Goal: Task Accomplishment & Management: Use online tool/utility

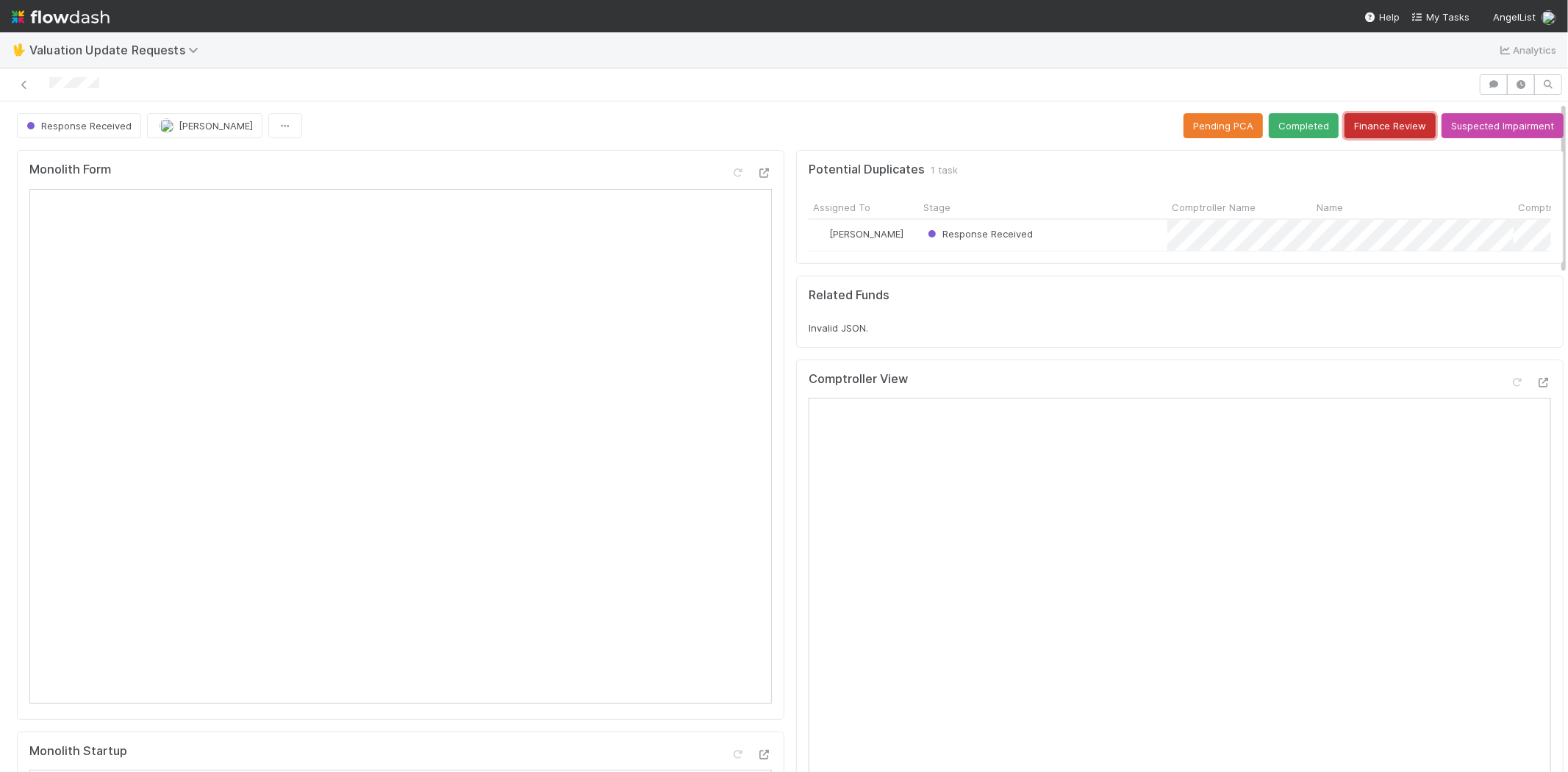
click at [1359, 127] on button "Finance Review" at bounding box center [1390, 126] width 91 height 25
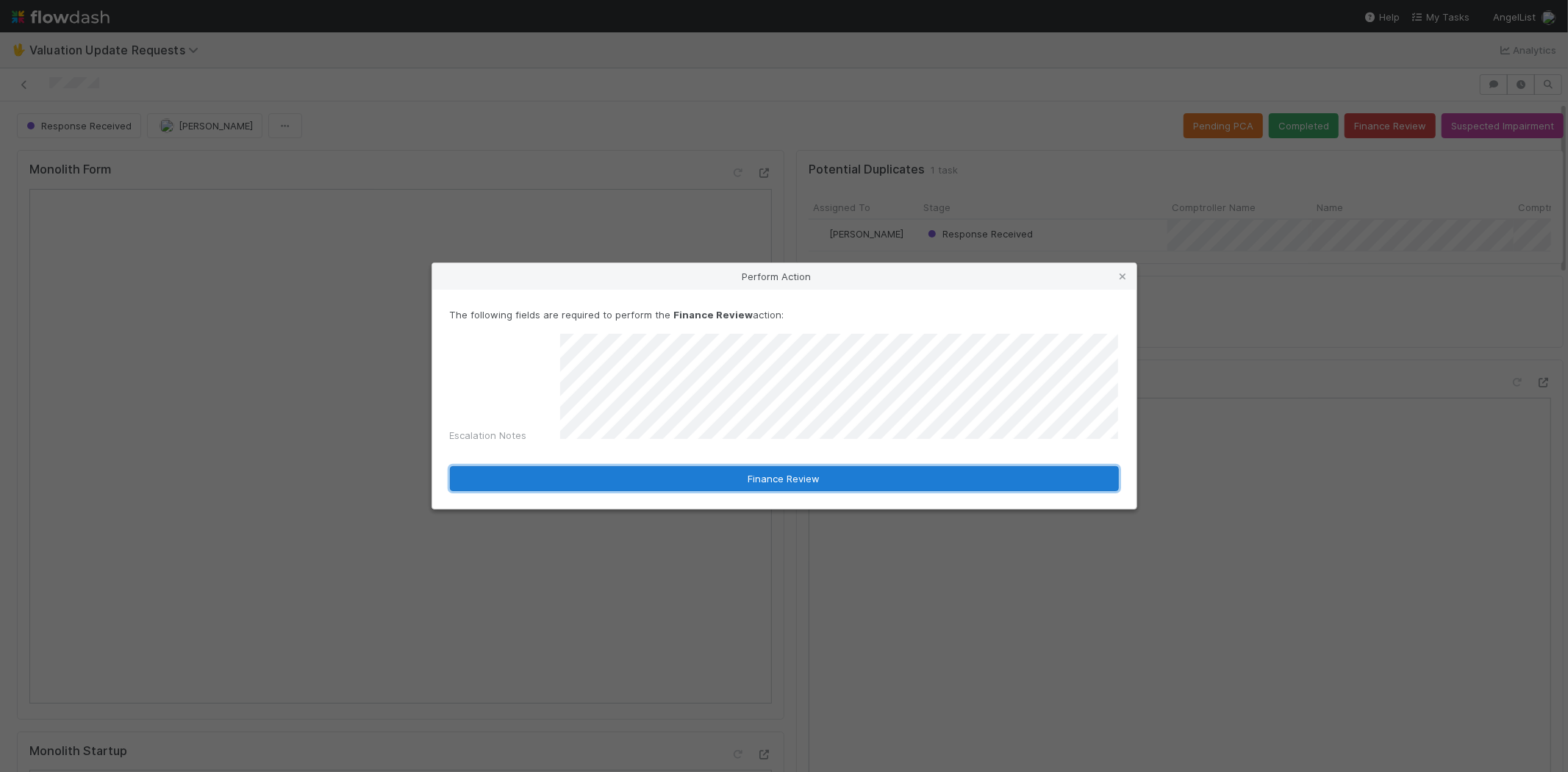
click at [758, 468] on button "Finance Review" at bounding box center [785, 478] width 669 height 25
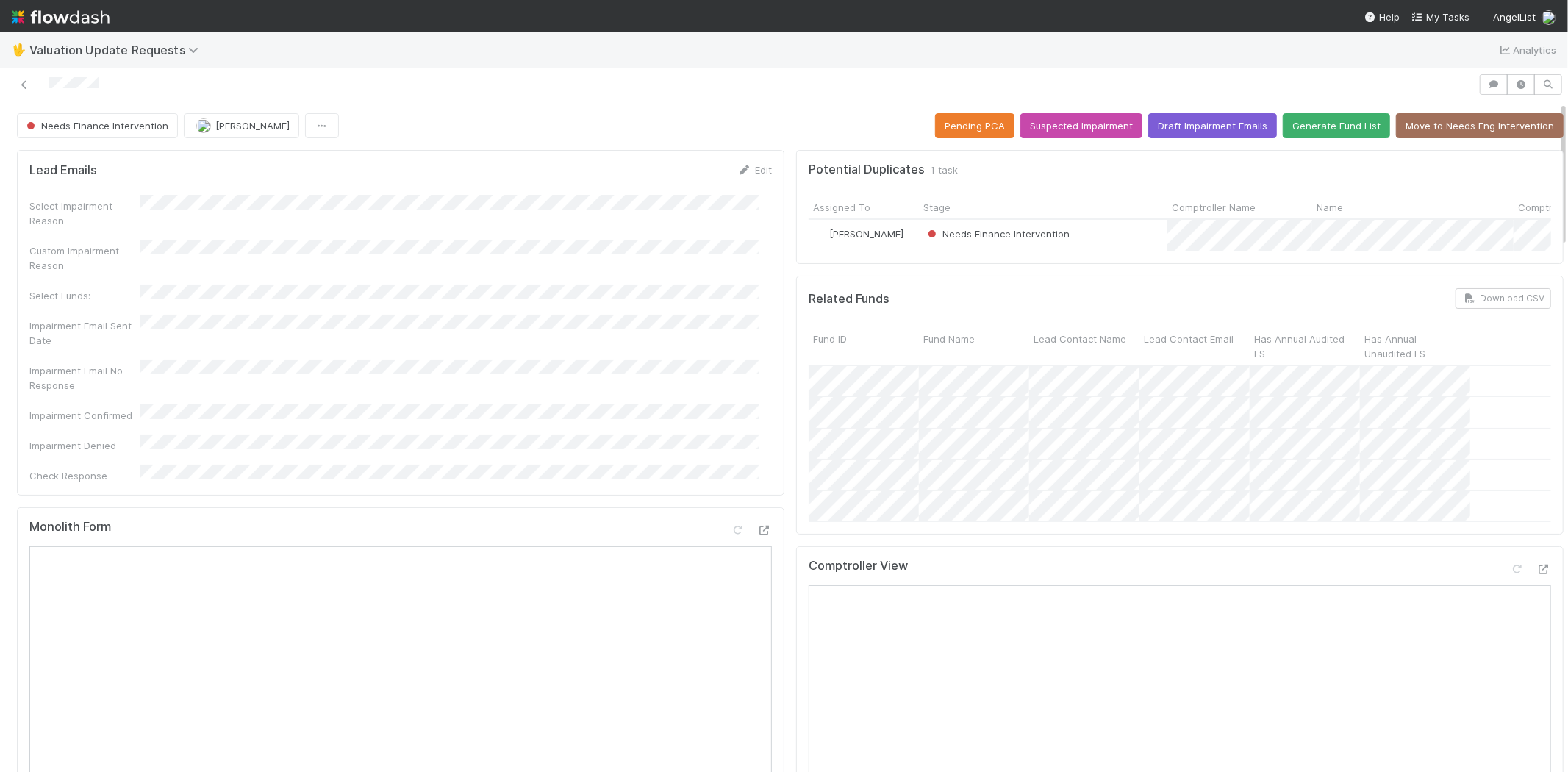
click at [68, 81] on div at bounding box center [738, 84] width 1466 height 20
click at [83, 74] on div at bounding box center [738, 84] width 1466 height 20
click at [116, 81] on div at bounding box center [738, 84] width 1466 height 20
drag, startPoint x: 109, startPoint y: 85, endPoint x: 101, endPoint y: 85, distance: 8.0
click at [107, 86] on div at bounding box center [738, 84] width 1466 height 20
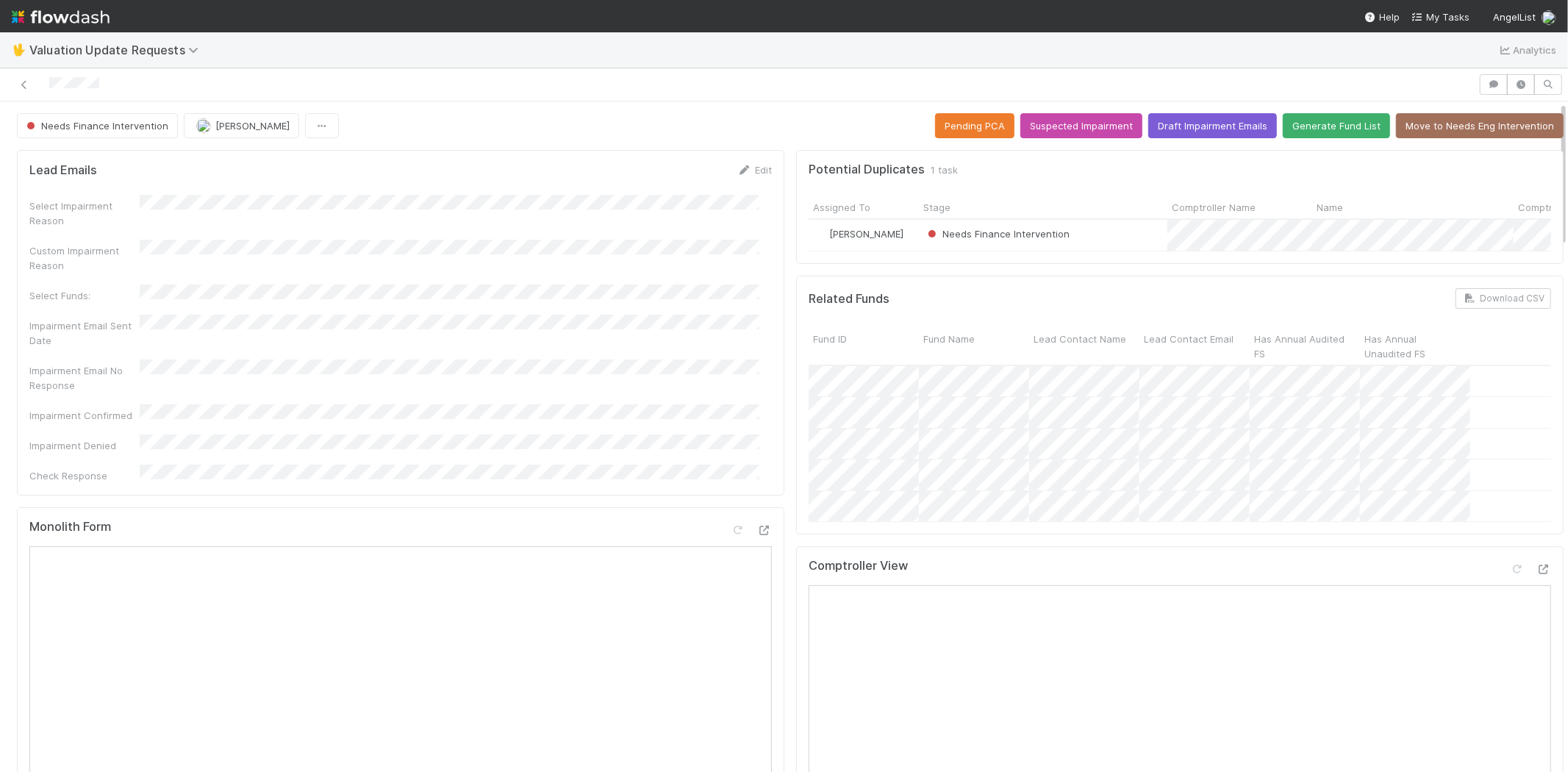
click at [47, 79] on div at bounding box center [738, 84] width 1466 height 20
drag, startPoint x: 48, startPoint y: 84, endPoint x: 103, endPoint y: 88, distance: 55.1
click at [103, 88] on div at bounding box center [738, 84] width 1466 height 20
click at [1441, 18] on span "My Tasks" at bounding box center [1440, 17] width 58 height 12
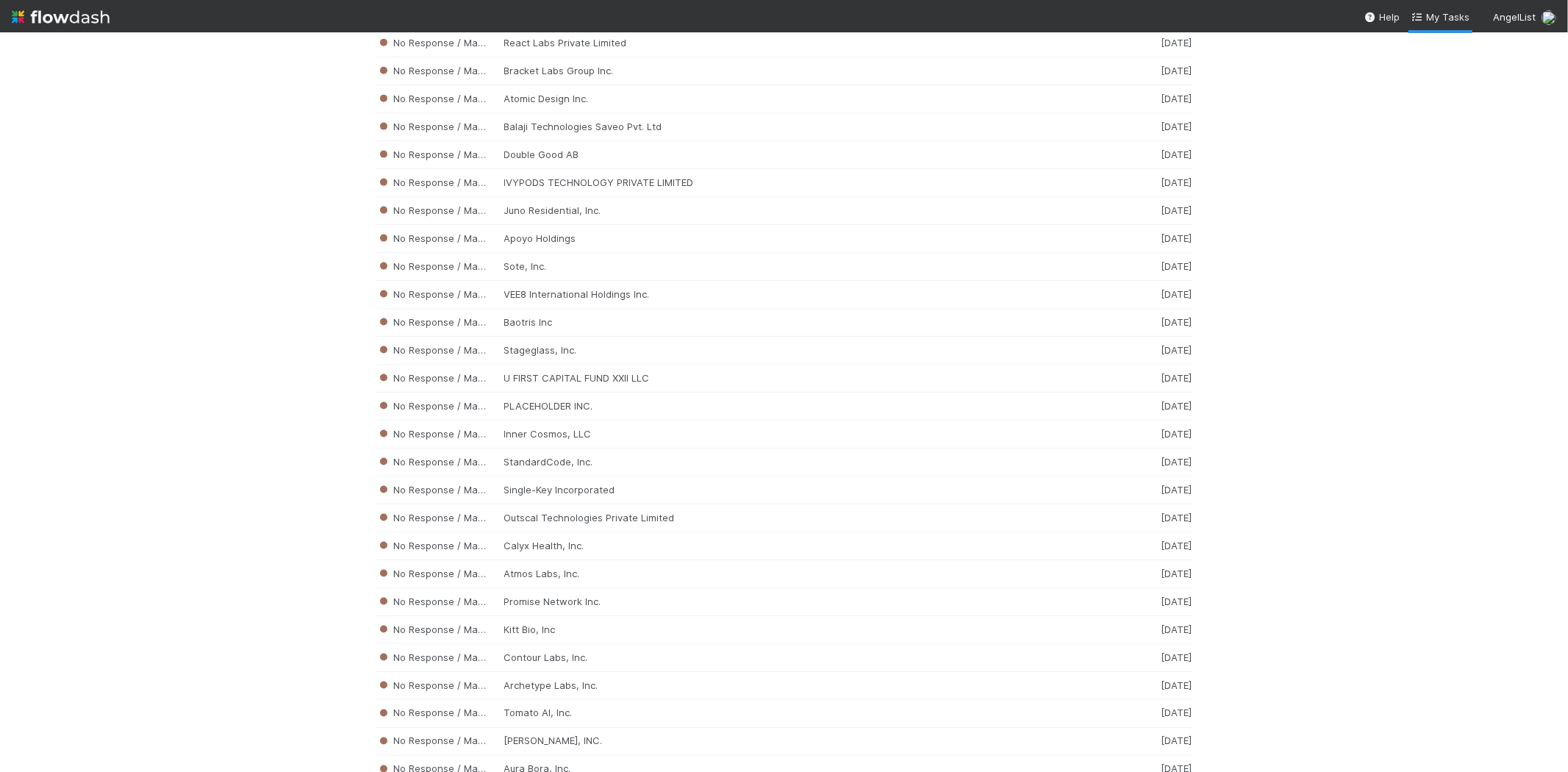
scroll to position [6793, 0]
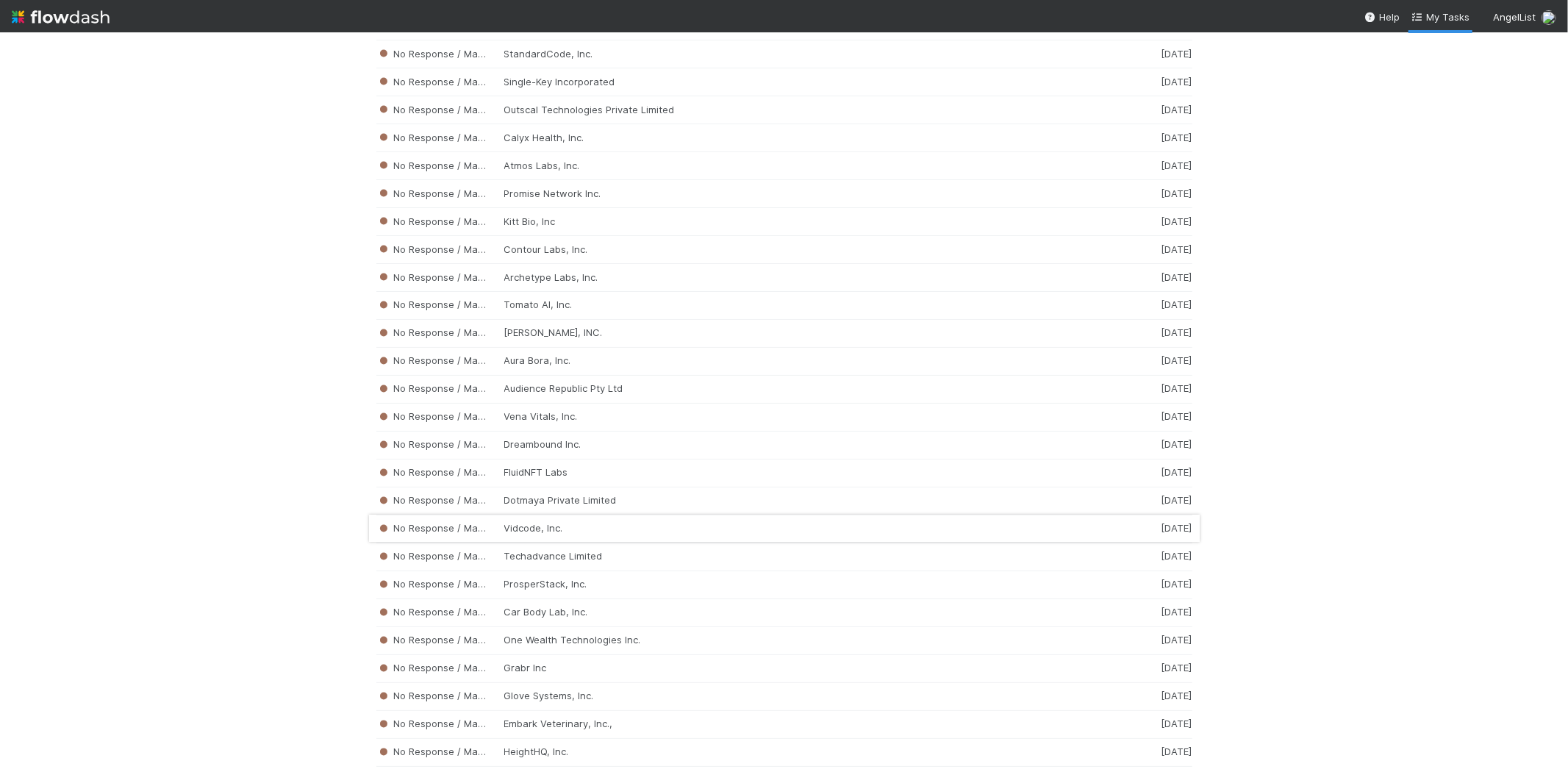
click at [586, 543] on div "No Response / Manual Review Vidcode, Inc. [DATE]" at bounding box center [784, 529] width 816 height 28
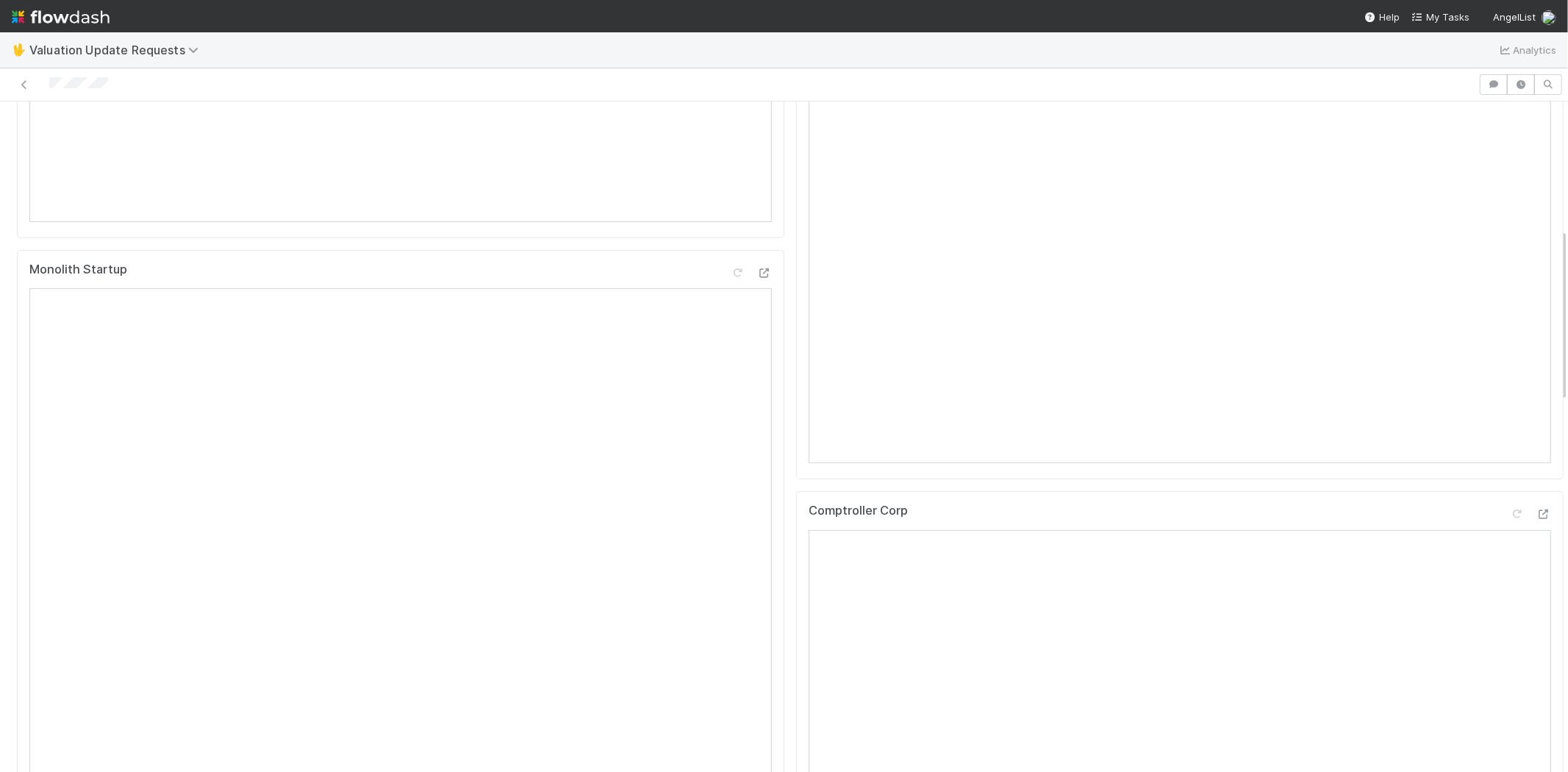
scroll to position [489, 0]
click at [49, 81] on div at bounding box center [738, 84] width 1466 height 20
click at [119, 76] on div at bounding box center [738, 84] width 1466 height 20
click at [50, 83] on div at bounding box center [738, 84] width 1466 height 20
click at [119, 76] on div at bounding box center [738, 84] width 1466 height 20
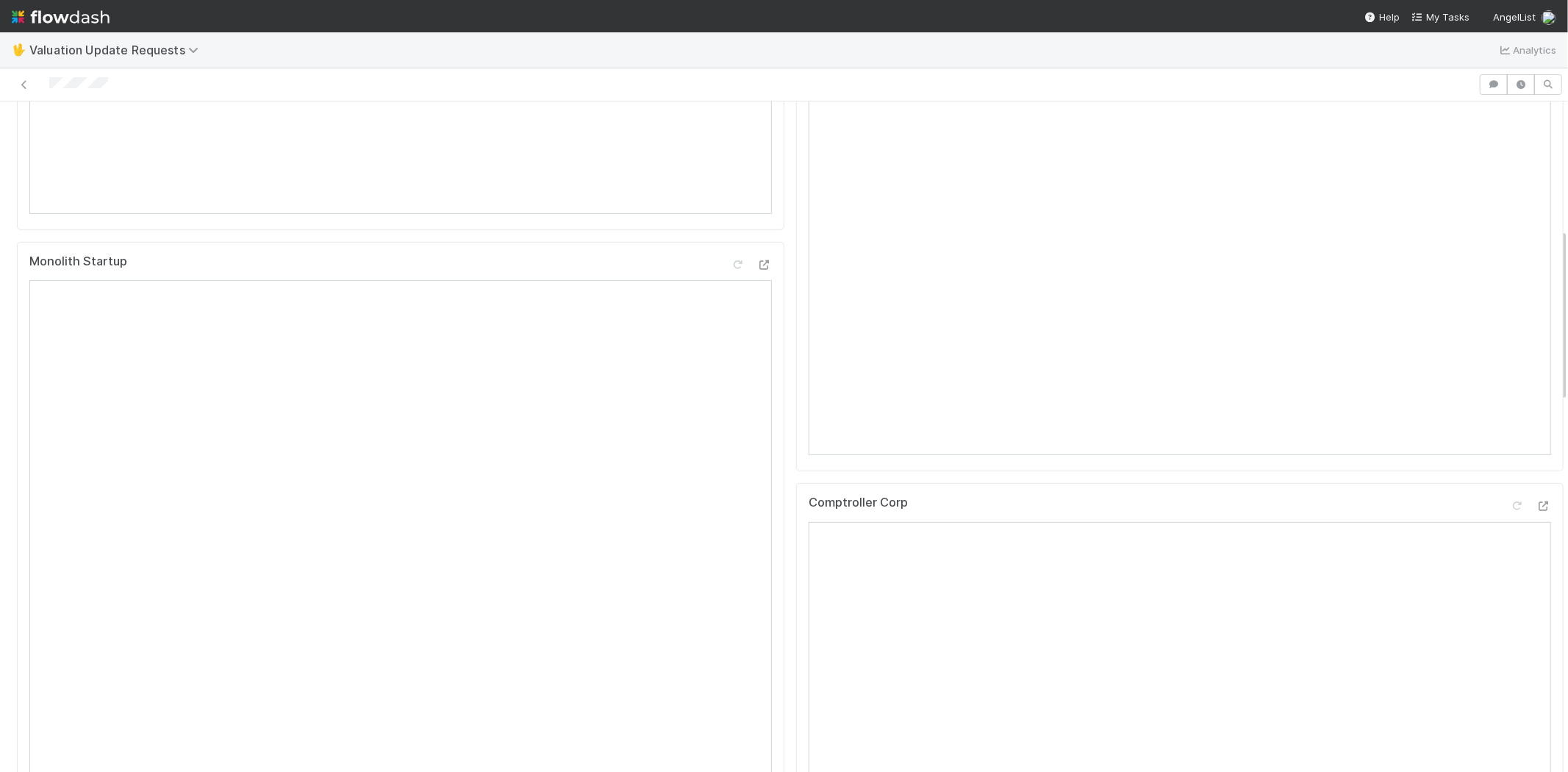
drag, startPoint x: 118, startPoint y: 77, endPoint x: 61, endPoint y: 76, distance: 57.0
click at [61, 76] on div at bounding box center [738, 84] width 1466 height 20
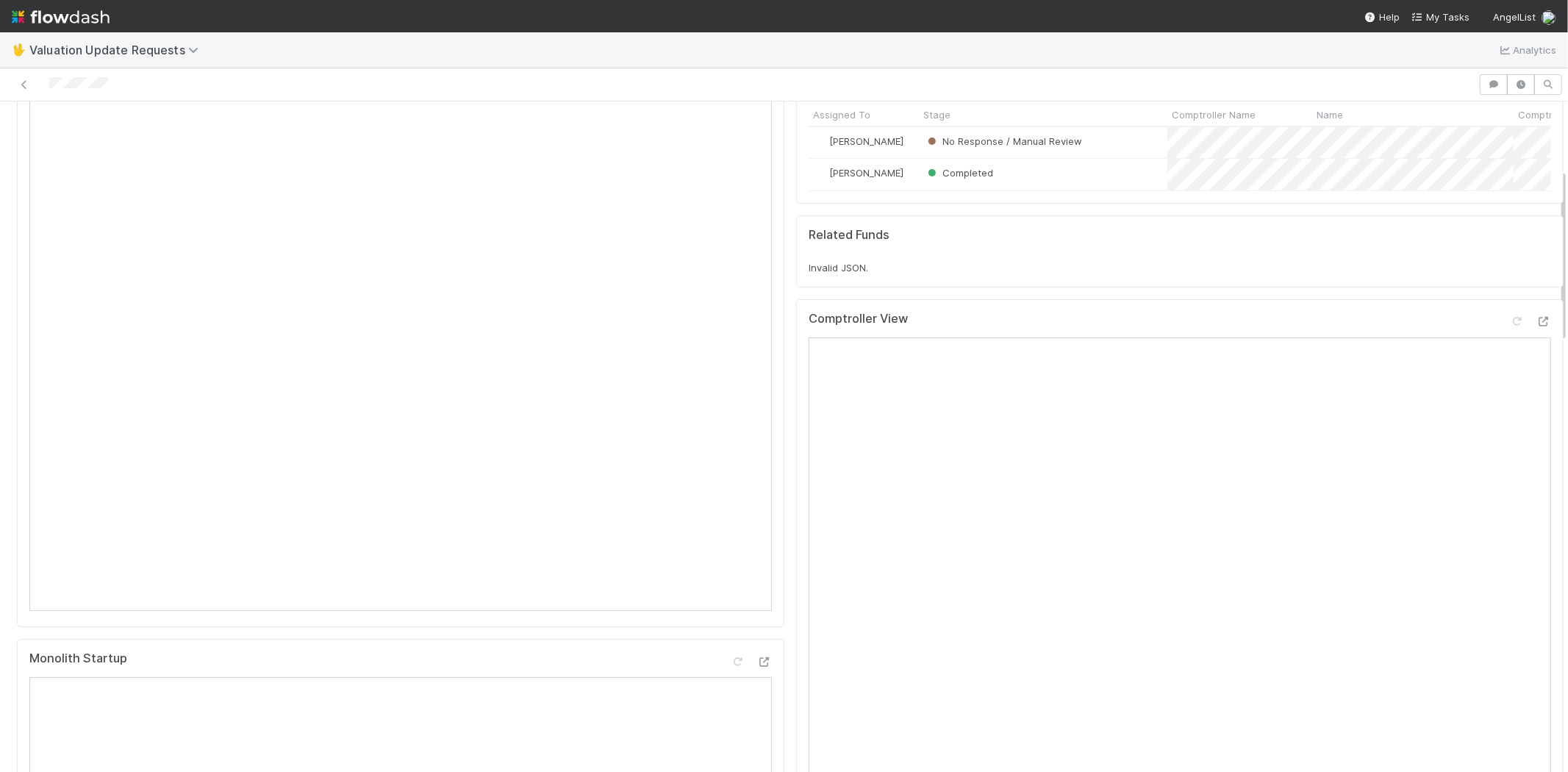
scroll to position [0, 0]
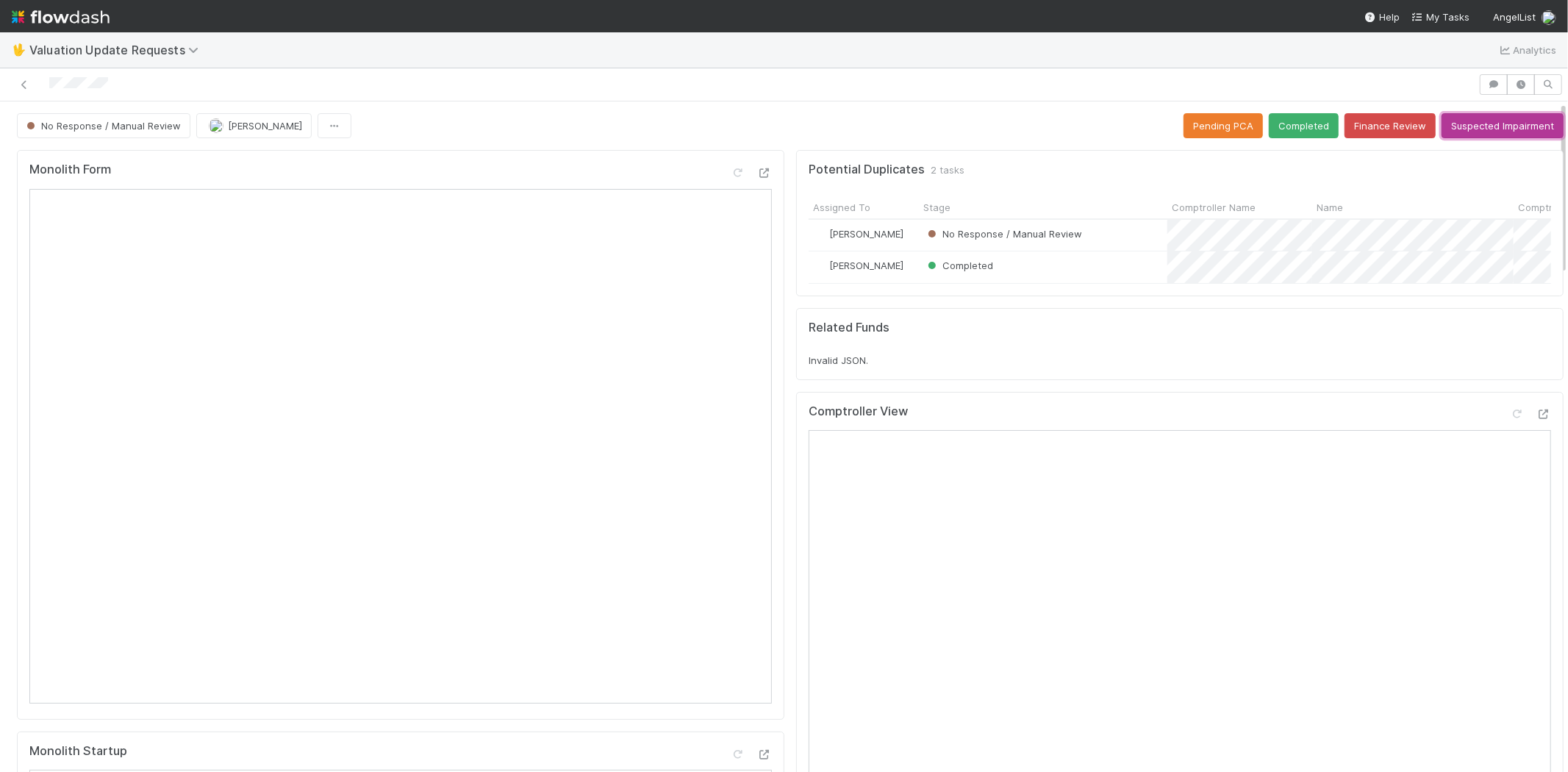
click at [1465, 119] on button "Suspected Impairment" at bounding box center [1502, 126] width 122 height 25
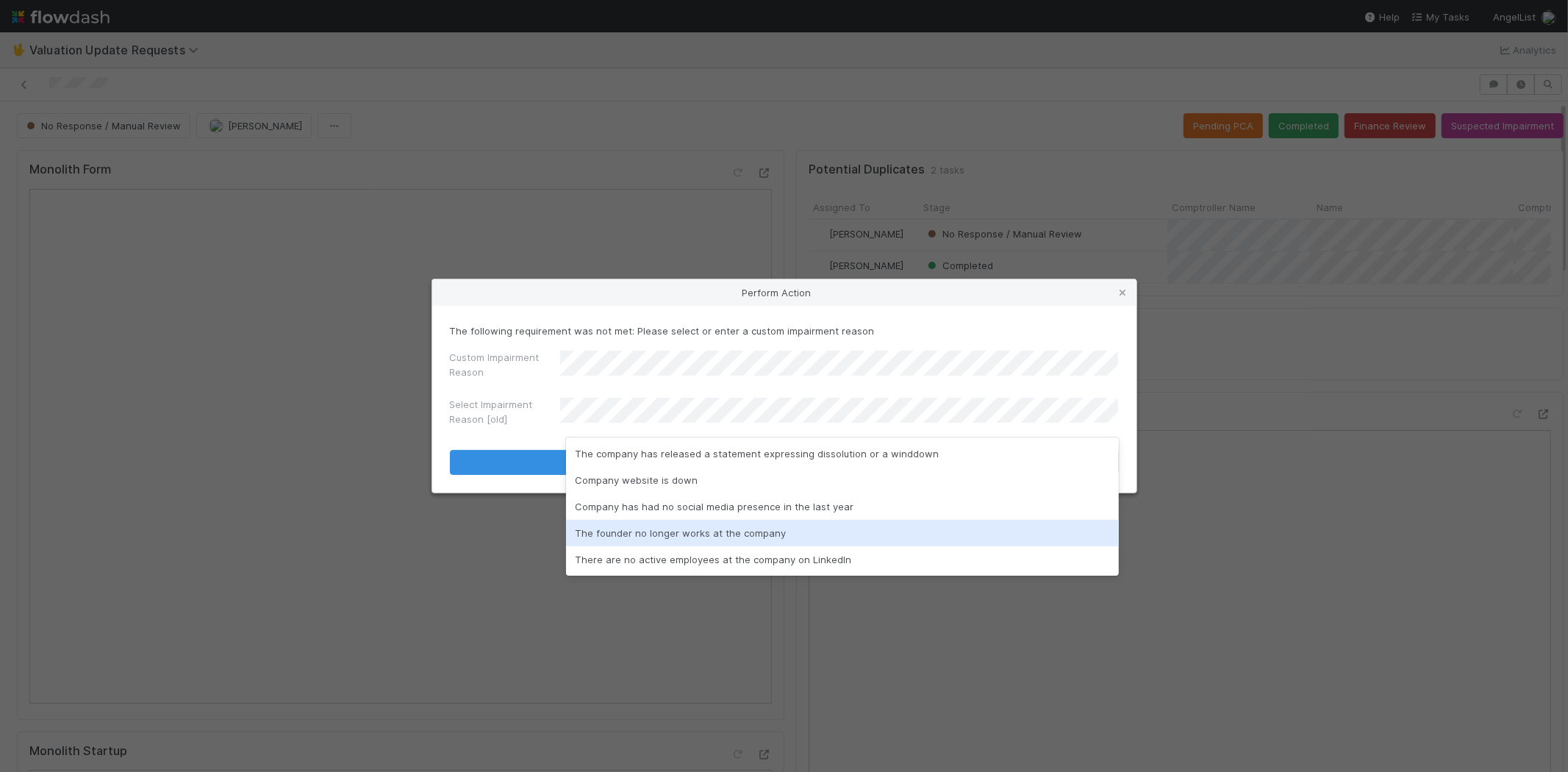
click at [665, 530] on div "The founder no longer works at the company" at bounding box center [842, 533] width 553 height 27
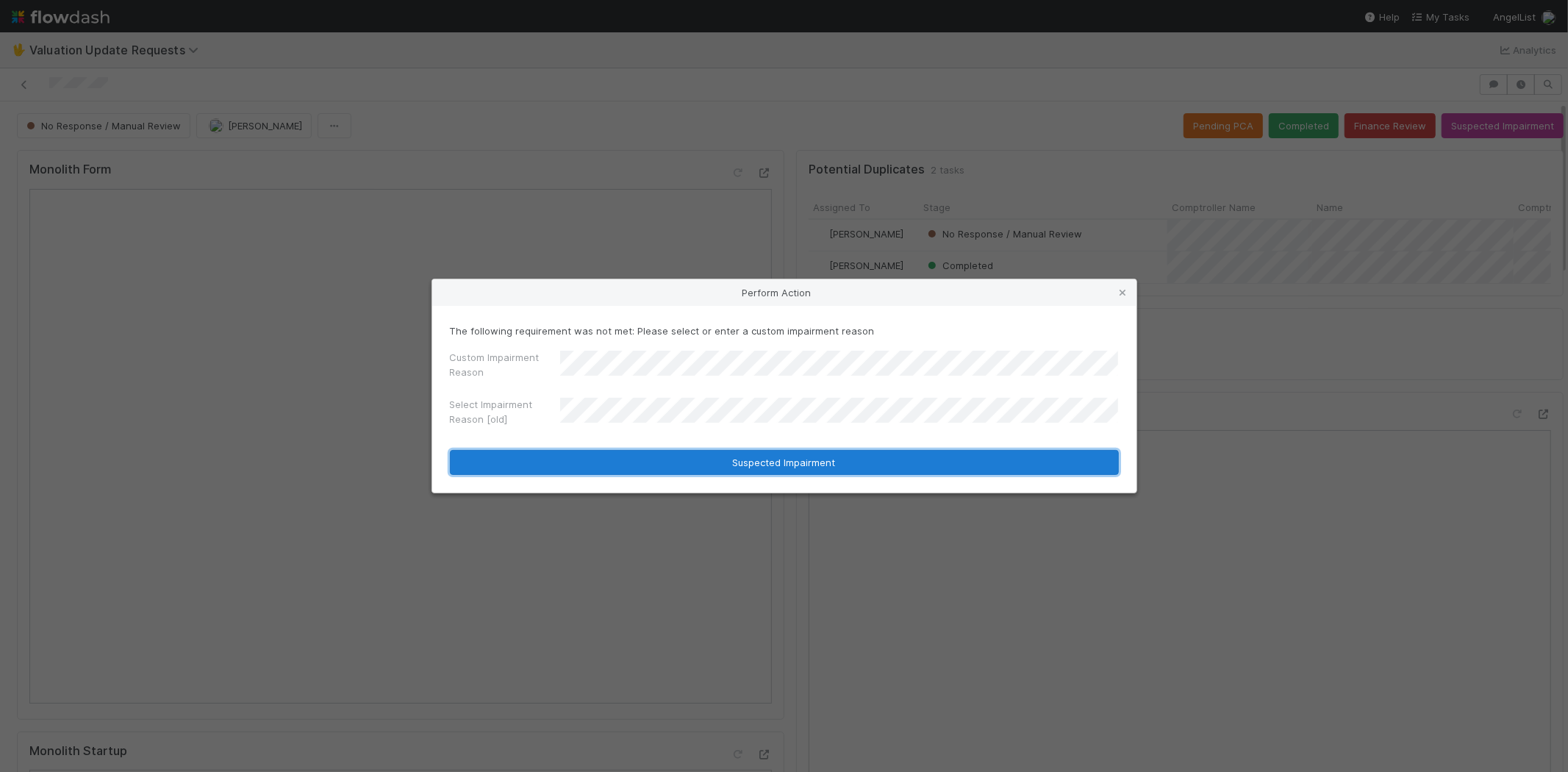
click at [827, 456] on button "Suspected Impairment" at bounding box center [785, 463] width 669 height 25
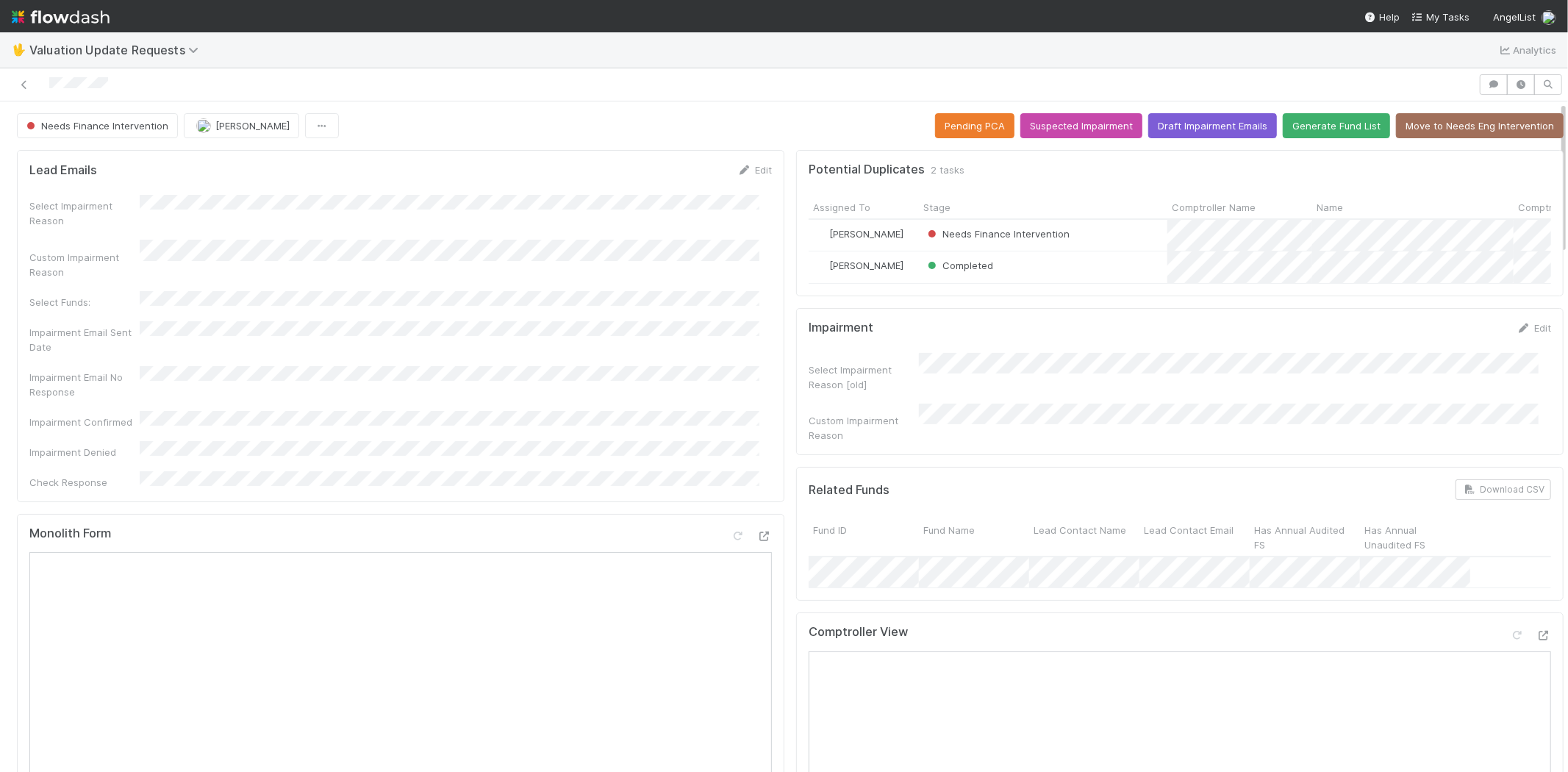
drag, startPoint x: 123, startPoint y: 76, endPoint x: 818, endPoint y: 140, distance: 697.9
click at [51, 76] on div at bounding box center [738, 84] width 1466 height 20
click at [1430, 17] on span "My Tasks" at bounding box center [1440, 17] width 58 height 12
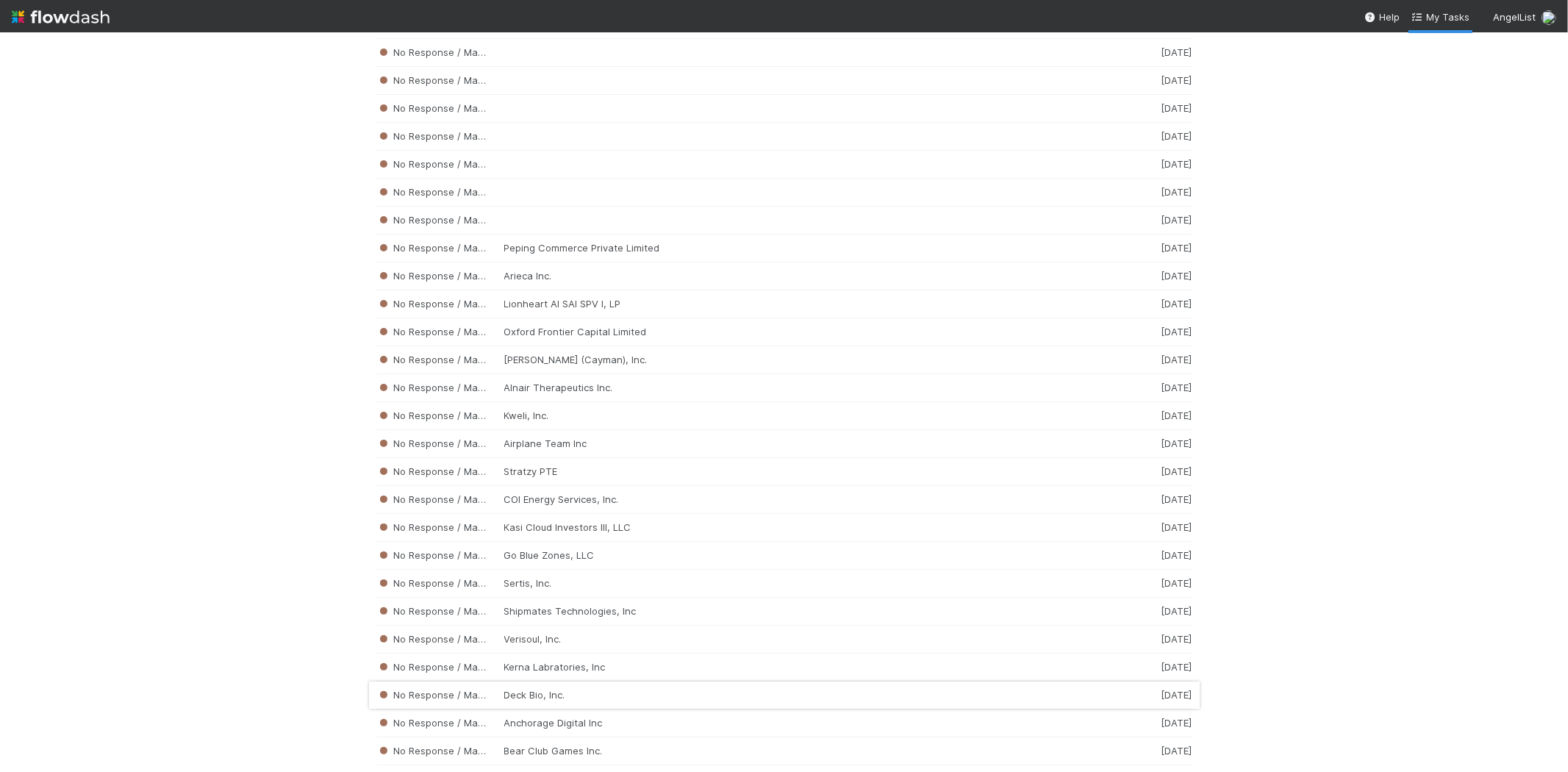
scroll to position [2531, 0]
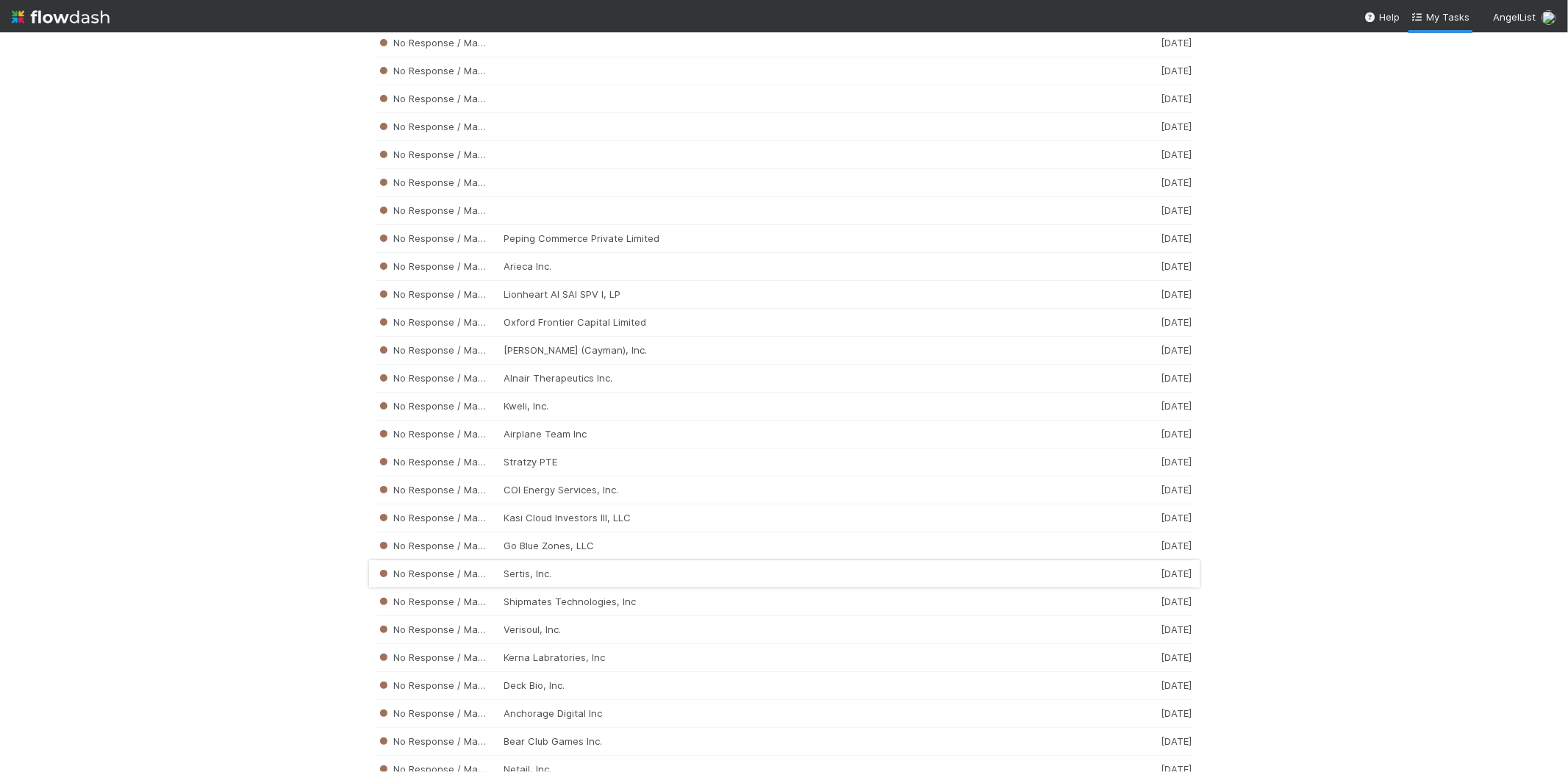
click at [560, 574] on div "No Response / Manual Review Sertis, Inc. [DATE]" at bounding box center [784, 574] width 816 height 28
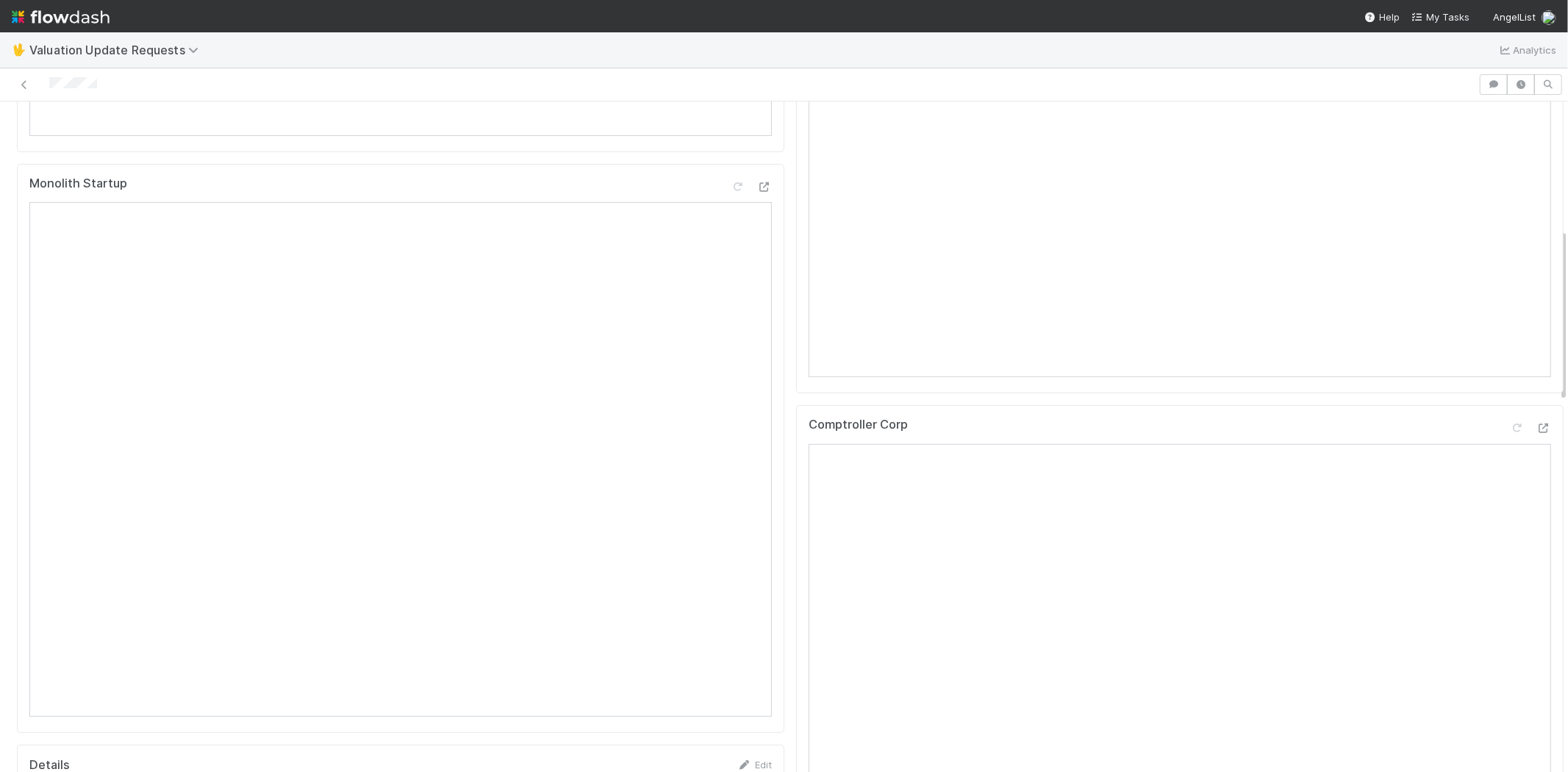
scroll to position [735, 0]
drag, startPoint x: 113, startPoint y: 83, endPoint x: 41, endPoint y: 77, distance: 72.2
click at [41, 77] on div at bounding box center [738, 84] width 1466 height 20
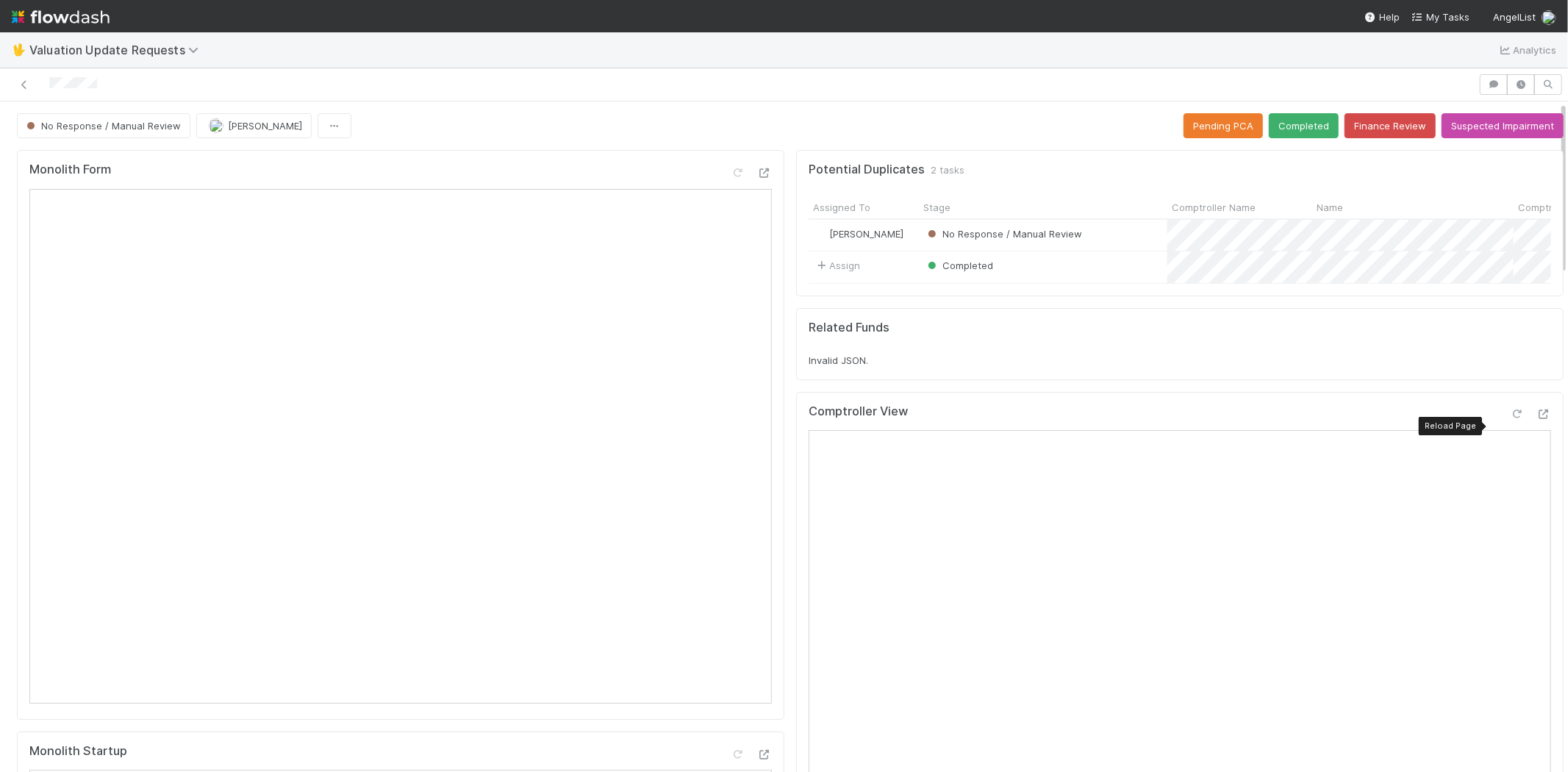
click at [1510, 419] on div at bounding box center [1517, 413] width 15 height 15
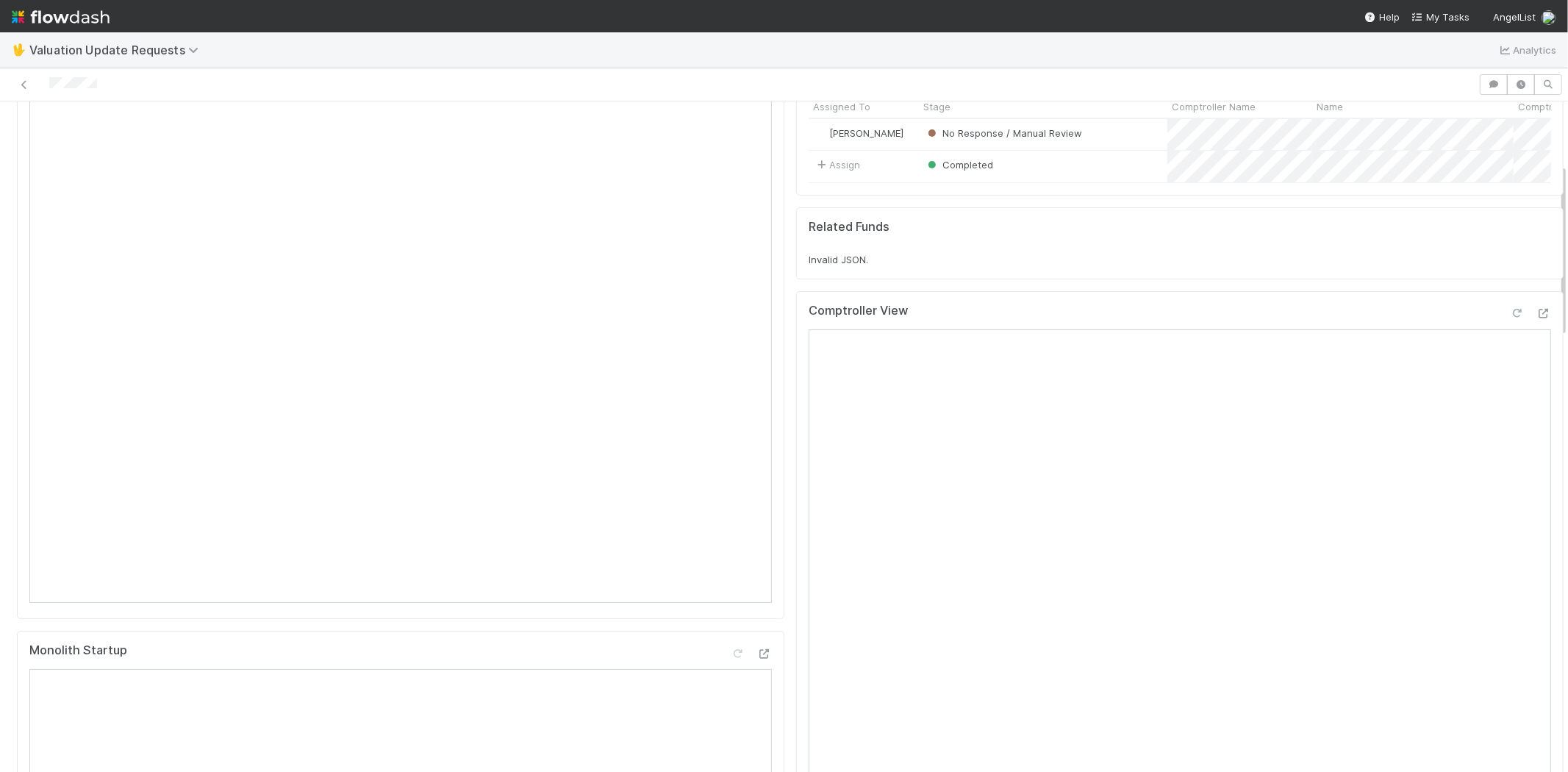
scroll to position [408, 0]
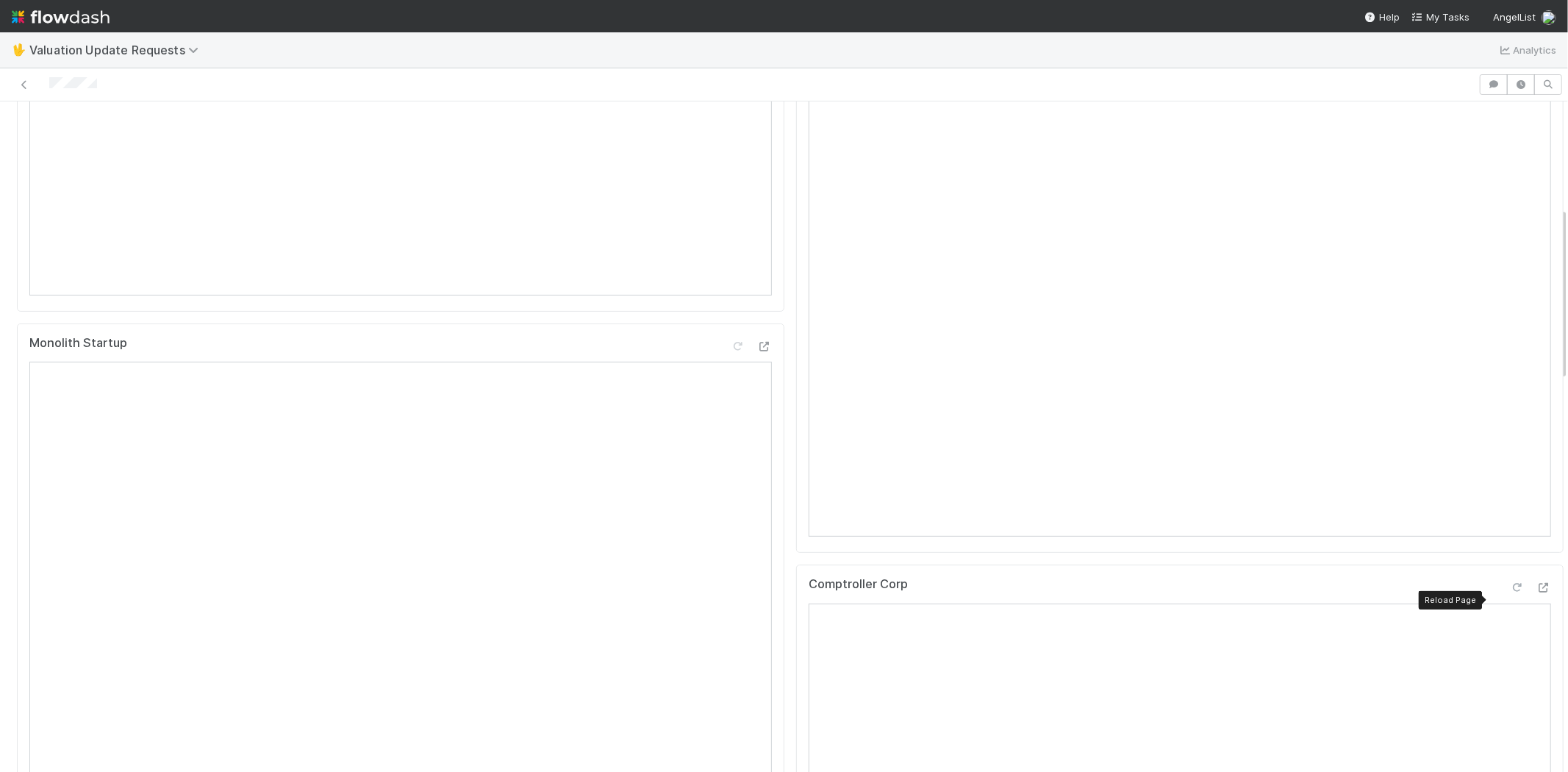
click at [1510, 593] on icon at bounding box center [1517, 588] width 15 height 9
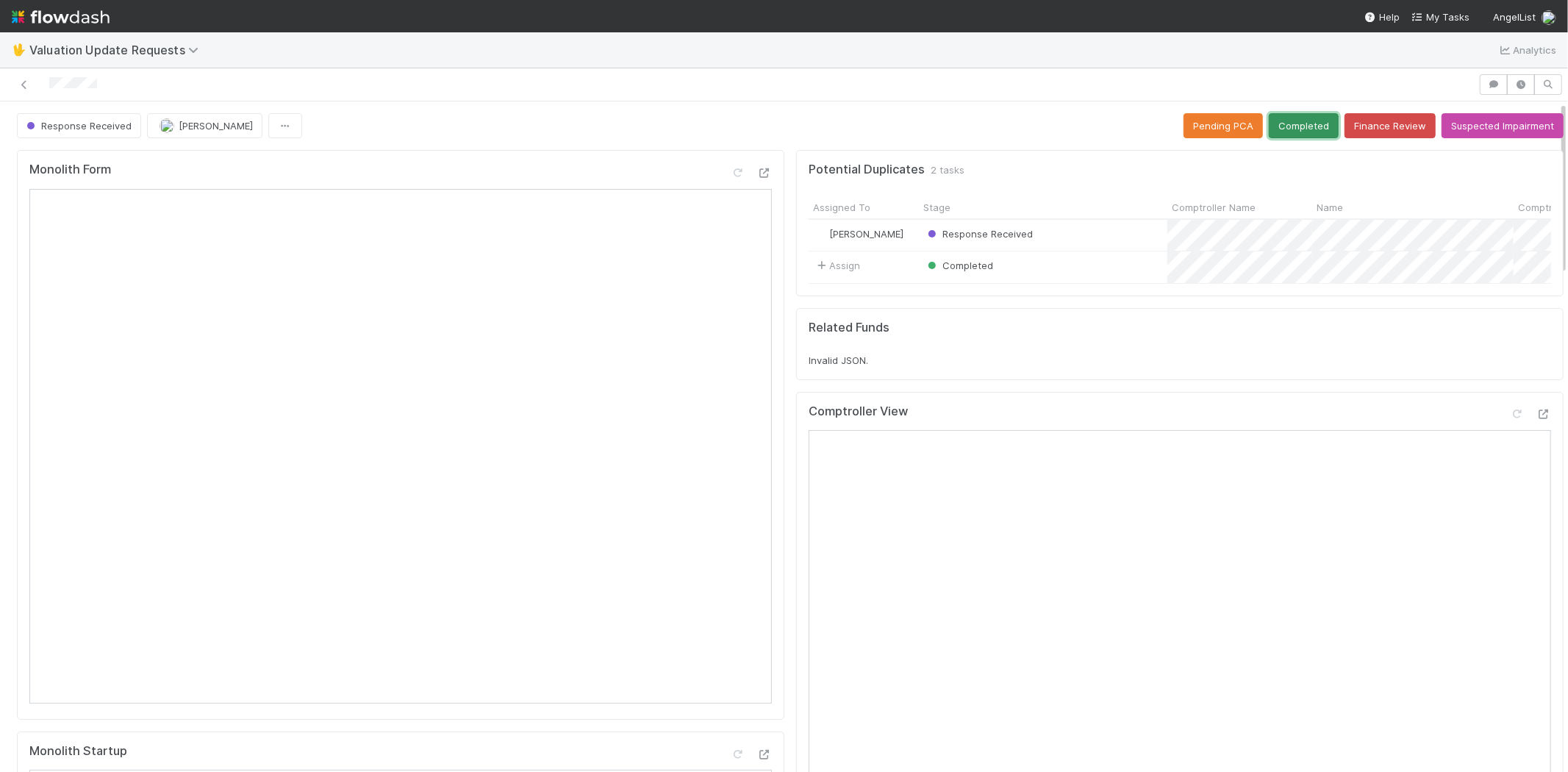
click at [1269, 116] on button "Completed" at bounding box center [1304, 126] width 70 height 25
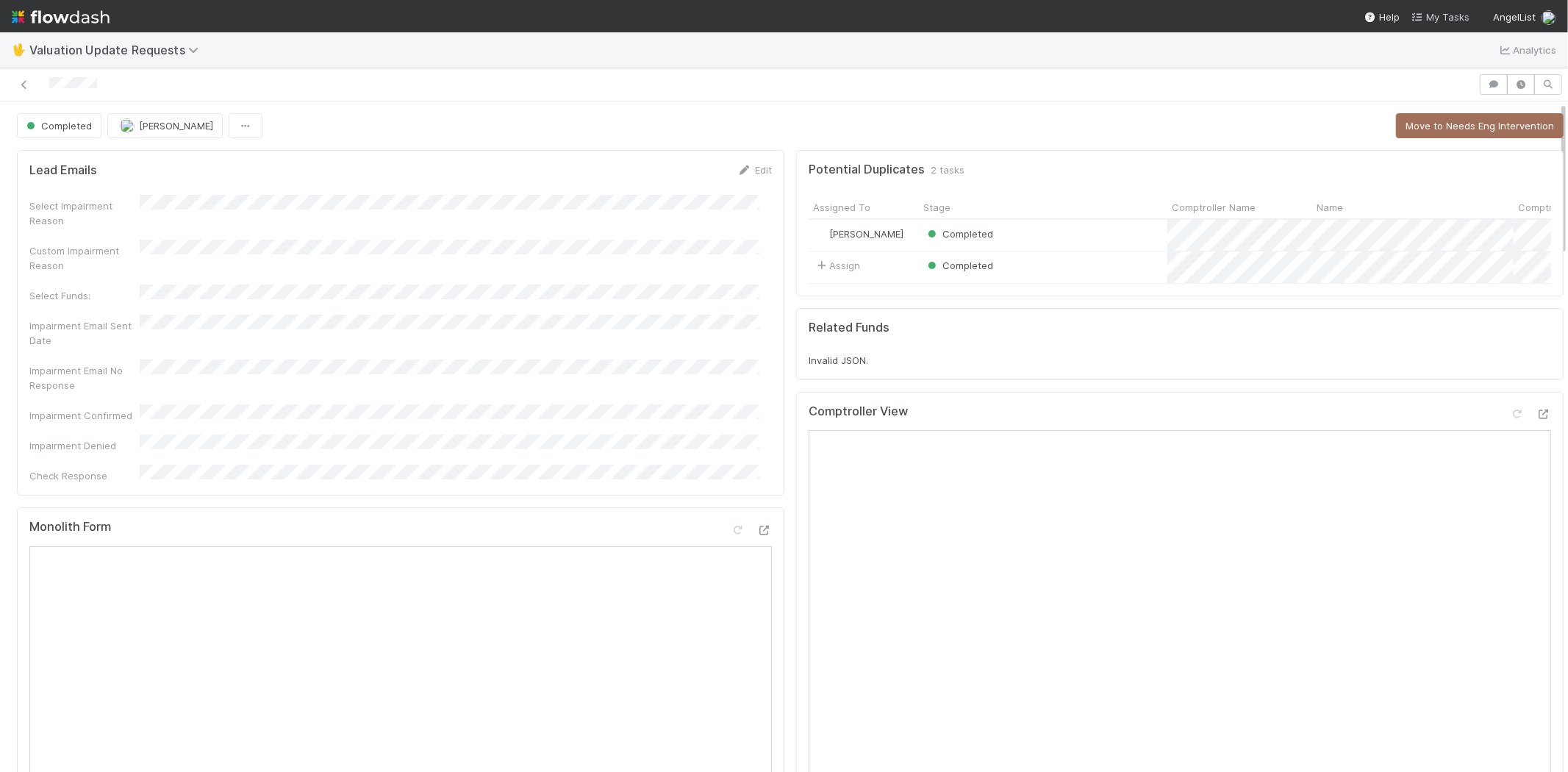
click at [1445, 13] on span "My Tasks" at bounding box center [1440, 17] width 58 height 12
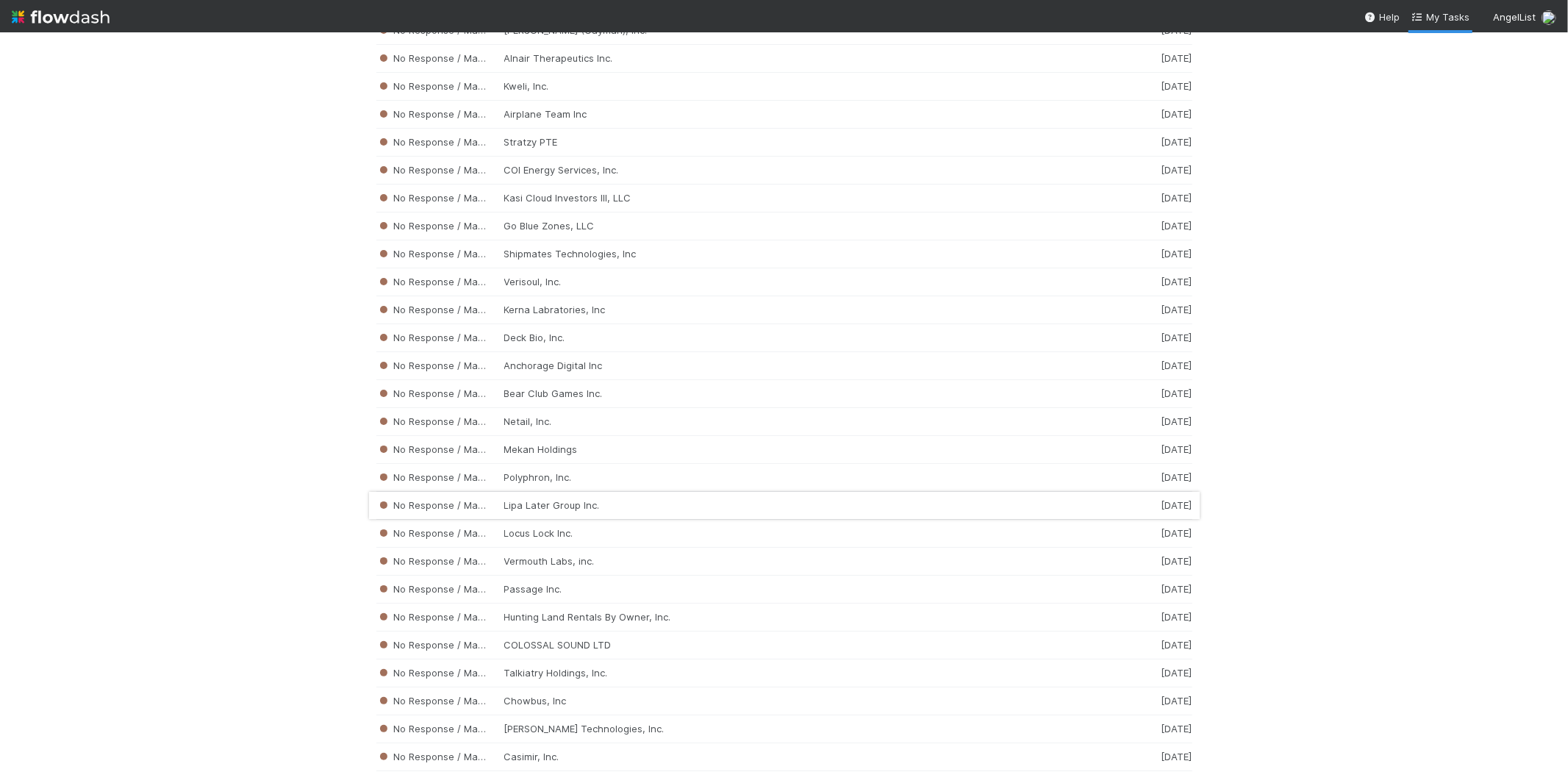
scroll to position [2952, 0]
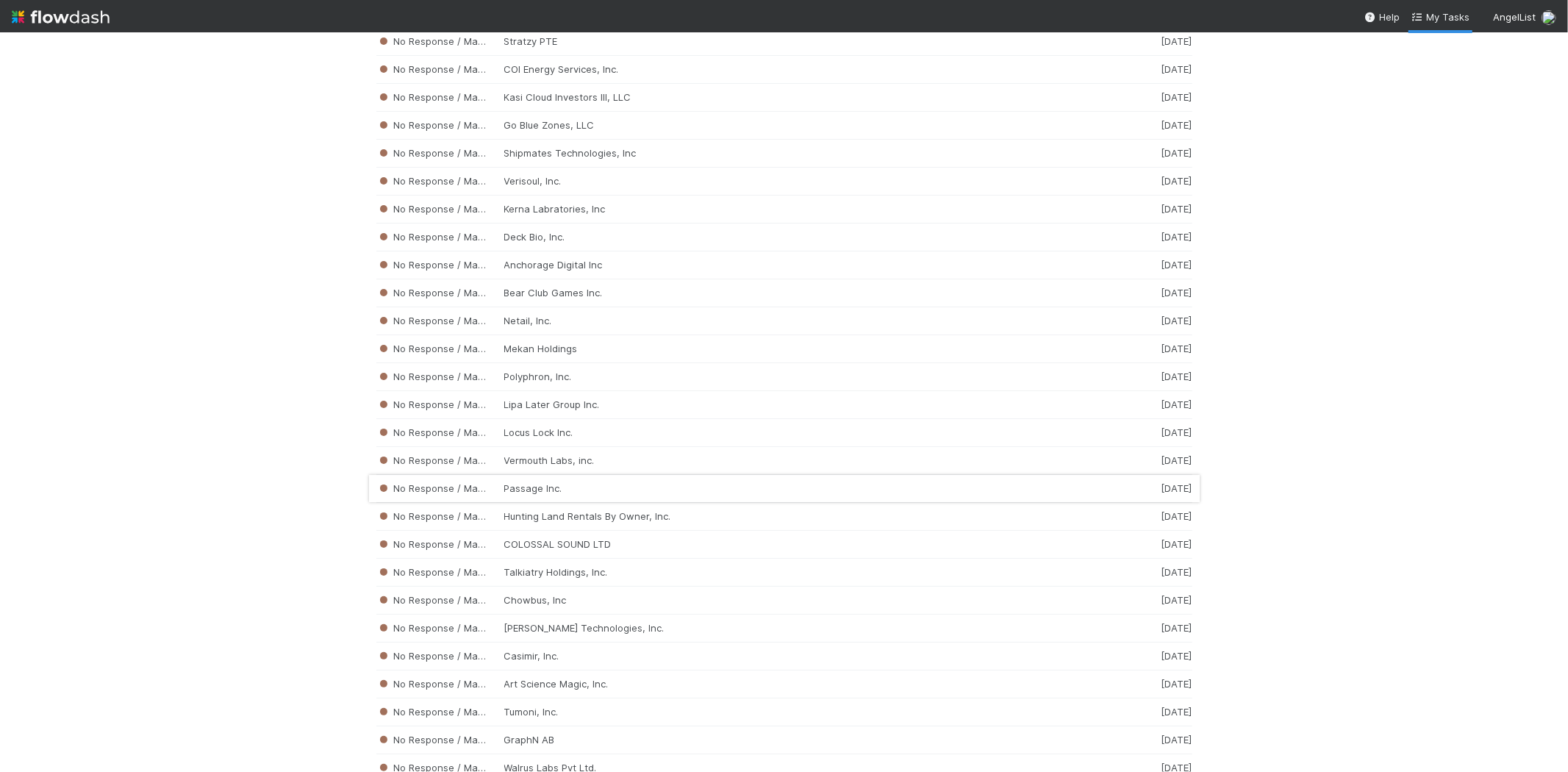
click at [707, 501] on div "No Response / Manual Review Passage Inc. [DATE]" at bounding box center [784, 488] width 816 height 28
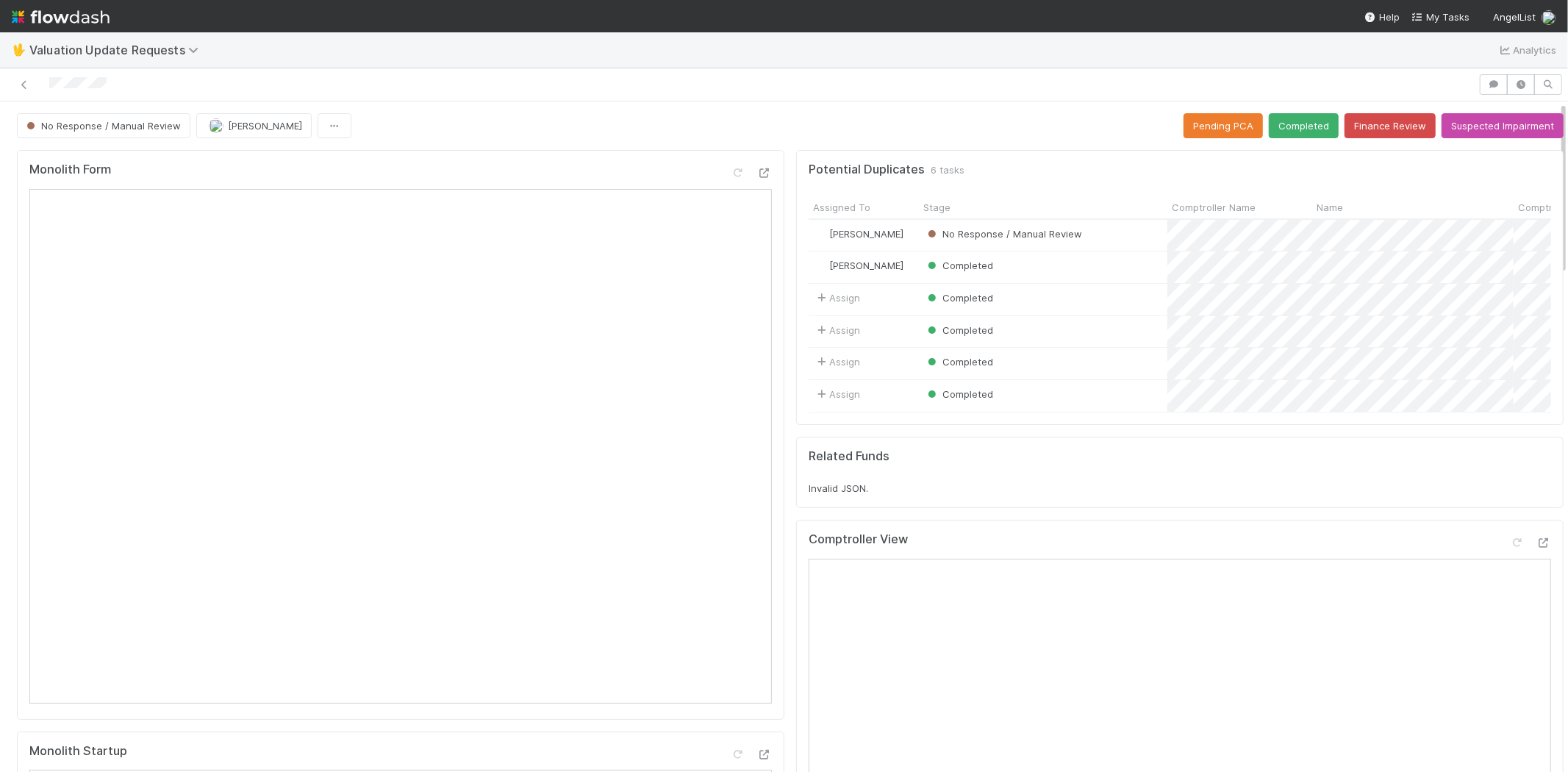
drag, startPoint x: 117, startPoint y: 83, endPoint x: 47, endPoint y: 83, distance: 70.0
click at [47, 83] on div at bounding box center [738, 84] width 1466 height 20
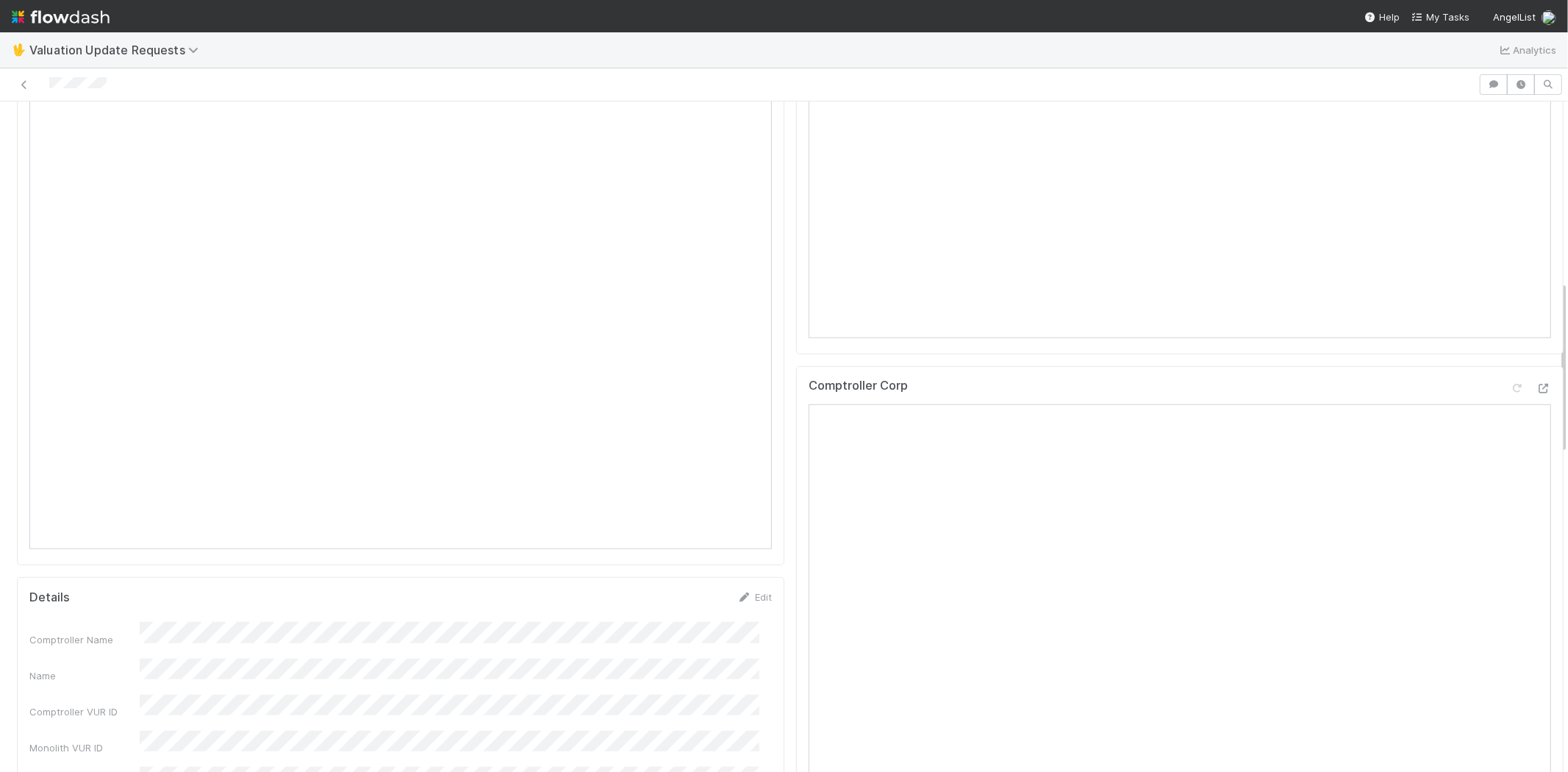
scroll to position [571, 0]
click at [126, 90] on div at bounding box center [738, 84] width 1466 height 20
drag, startPoint x: 127, startPoint y: 79, endPoint x: 46, endPoint y: 83, distance: 81.1
click at [46, 83] on div at bounding box center [738, 84] width 1466 height 20
